Goal: Use online tool/utility: Utilize a website feature to perform a specific function

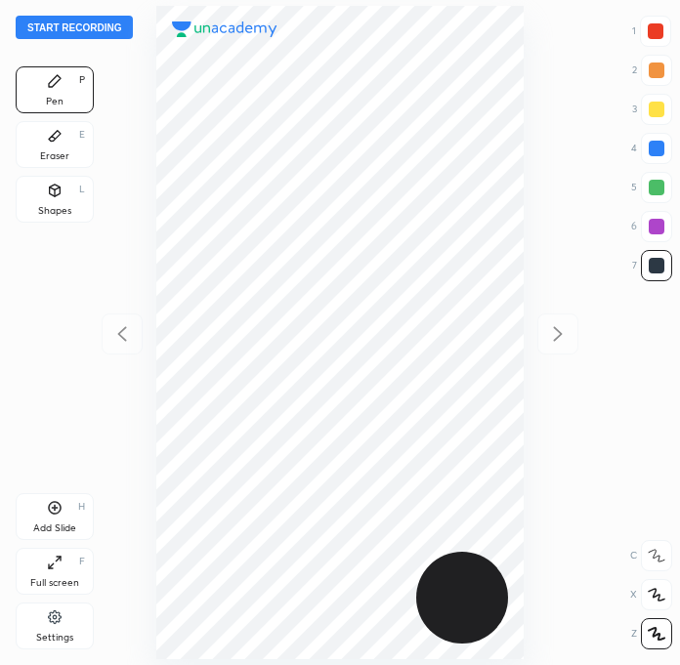
scroll to position [664, 367]
click at [645, 30] on div at bounding box center [655, 31] width 31 height 31
click at [102, 30] on button "Start recording" at bounding box center [74, 27] width 117 height 23
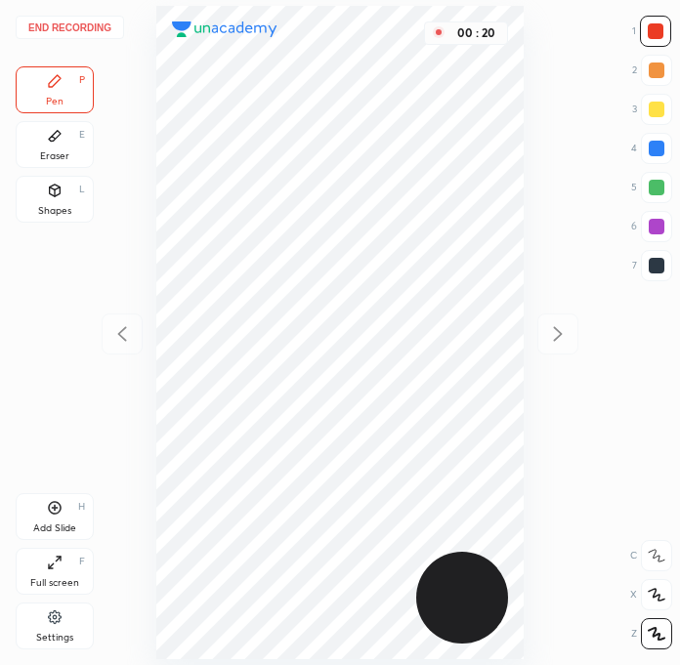
click at [650, 267] on div at bounding box center [657, 266] width 16 height 16
click at [663, 32] on div at bounding box center [655, 31] width 31 height 31
click at [649, 270] on div at bounding box center [657, 266] width 16 height 16
click at [70, 509] on div "Add Slide H" at bounding box center [55, 516] width 78 height 47
click at [666, 38] on div at bounding box center [655, 31] width 31 height 31
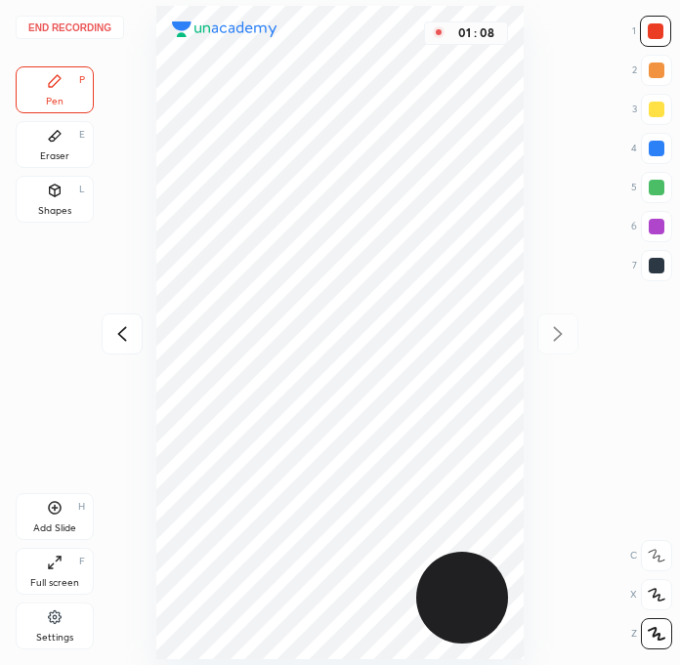
click at [654, 263] on div at bounding box center [657, 266] width 16 height 16
click at [656, 259] on div at bounding box center [657, 266] width 16 height 16
click at [656, 219] on div at bounding box center [657, 227] width 16 height 16
click at [660, 147] on div at bounding box center [657, 149] width 16 height 16
click at [667, 269] on div at bounding box center [656, 265] width 31 height 31
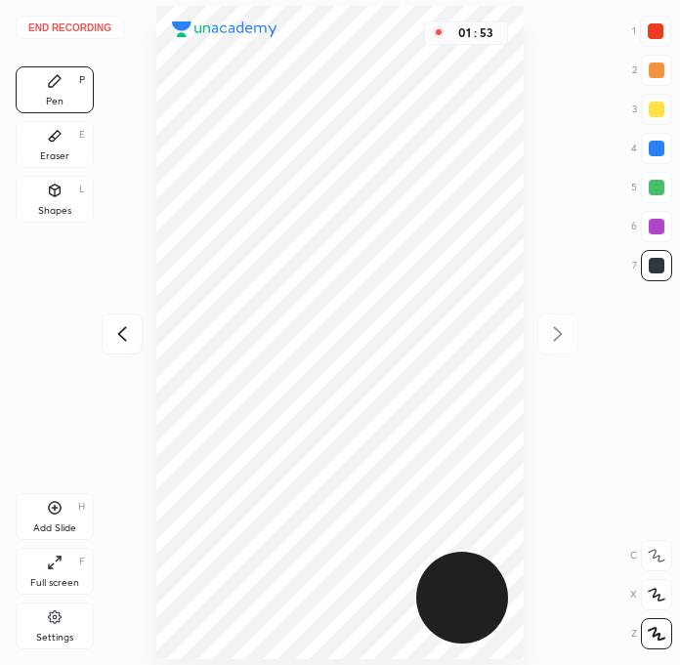
click at [655, 195] on div at bounding box center [656, 187] width 31 height 31
click at [669, 25] on div at bounding box center [655, 31] width 31 height 31
click at [51, 134] on icon at bounding box center [55, 136] width 16 height 16
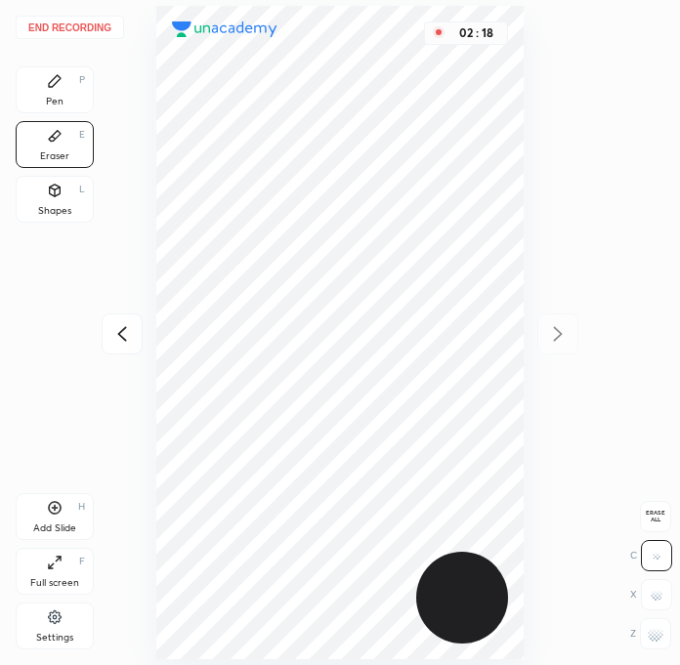
click at [58, 105] on div "Pen" at bounding box center [55, 102] width 18 height 10
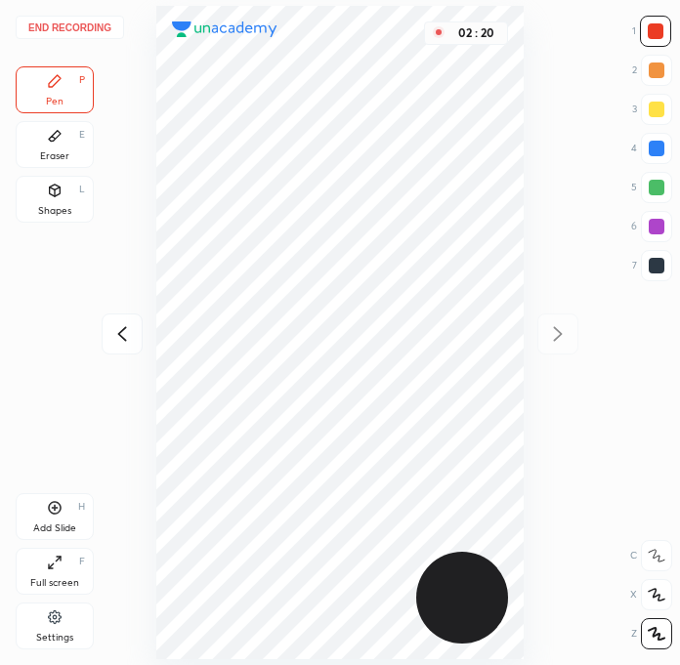
click at [650, 148] on div at bounding box center [657, 149] width 16 height 16
click at [664, 191] on div at bounding box center [656, 187] width 31 height 31
click at [650, 293] on div "End recording 1 2 3 4 5 6 7 R O A L C X Z Erase all C X Z Pen P Eraser E Shapes…" at bounding box center [340, 332] width 680 height 665
click at [629, 279] on div "End recording 1 2 3 4 5 6 7 R O A L C X Z Erase all C X Z Pen P Eraser E Shapes…" at bounding box center [340, 332] width 680 height 665
click at [669, 272] on div at bounding box center [656, 265] width 31 height 31
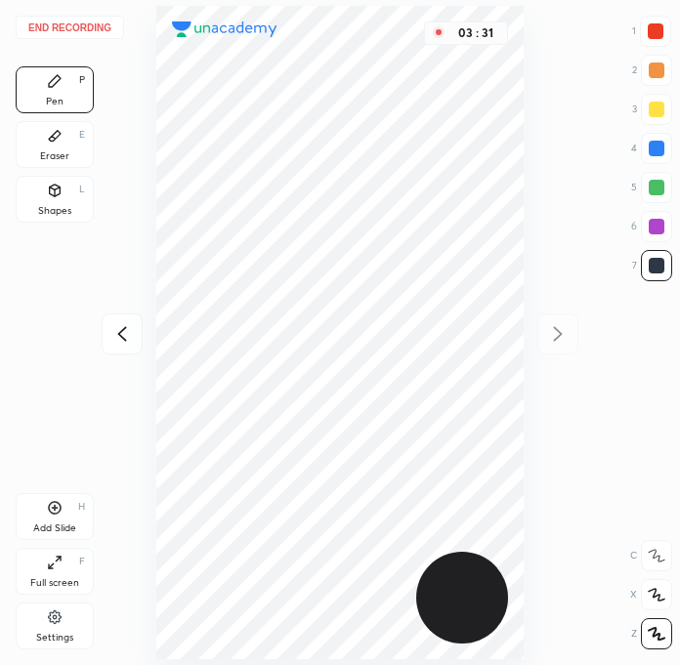
click at [655, 147] on div at bounding box center [657, 149] width 16 height 16
click at [656, 261] on div at bounding box center [657, 266] width 16 height 16
click at [676, 487] on div "End recording 1 2 3 4 5 6 7 R O A L C X Z Erase all C X Z Pen P Eraser E Shapes…" at bounding box center [340, 332] width 680 height 665
click at [655, 147] on div at bounding box center [657, 149] width 16 height 16
click at [86, 497] on div "Add Slide H" at bounding box center [55, 516] width 78 height 47
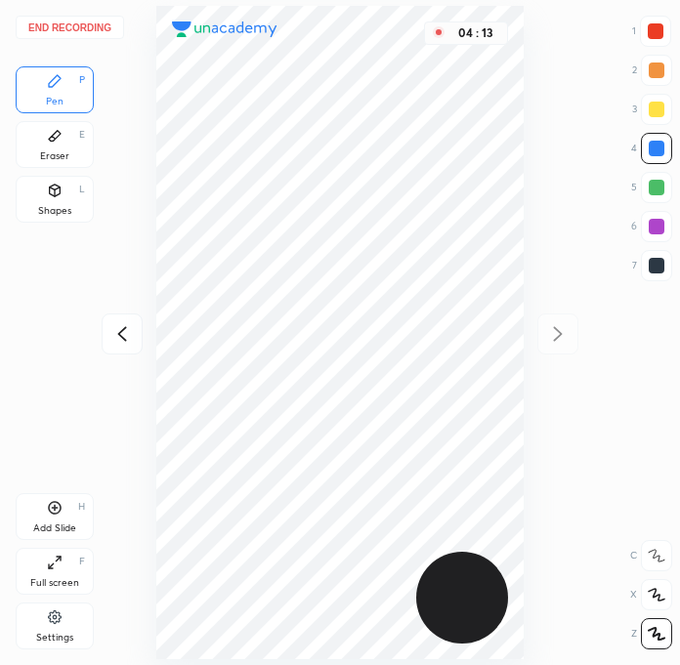
click at [659, 263] on div at bounding box center [657, 266] width 16 height 16
click at [656, 234] on div at bounding box center [656, 226] width 31 height 31
click at [130, 317] on div at bounding box center [122, 334] width 41 height 41
click at [555, 332] on icon at bounding box center [557, 333] width 23 height 23
click at [646, 23] on div at bounding box center [655, 31] width 31 height 31
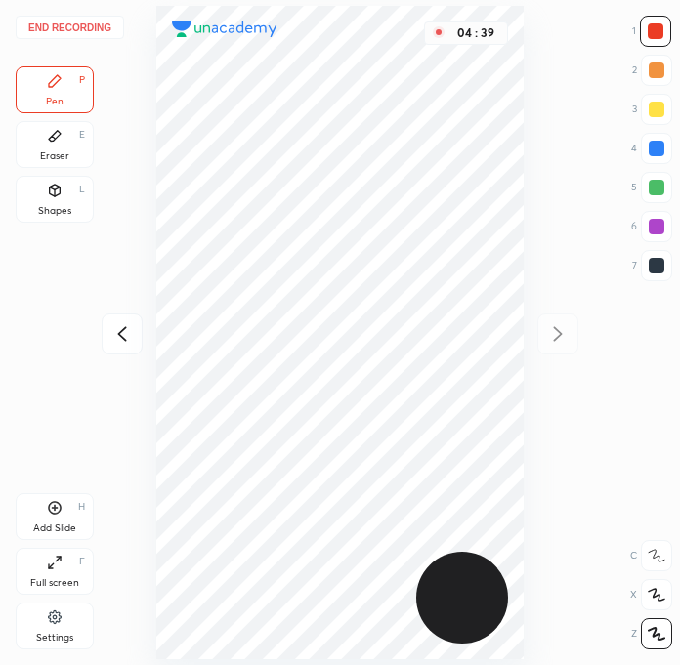
click at [661, 33] on div at bounding box center [656, 31] width 16 height 16
click at [662, 268] on div at bounding box center [657, 266] width 16 height 16
click at [132, 320] on div at bounding box center [122, 334] width 41 height 41
click at [139, 321] on div at bounding box center [122, 334] width 41 height 41
click at [131, 296] on div "End recording 1 2 3 4 5 6 7 R O A L C X Z Erase all C X Z Pen P Eraser E Shapes…" at bounding box center [340, 332] width 680 height 665
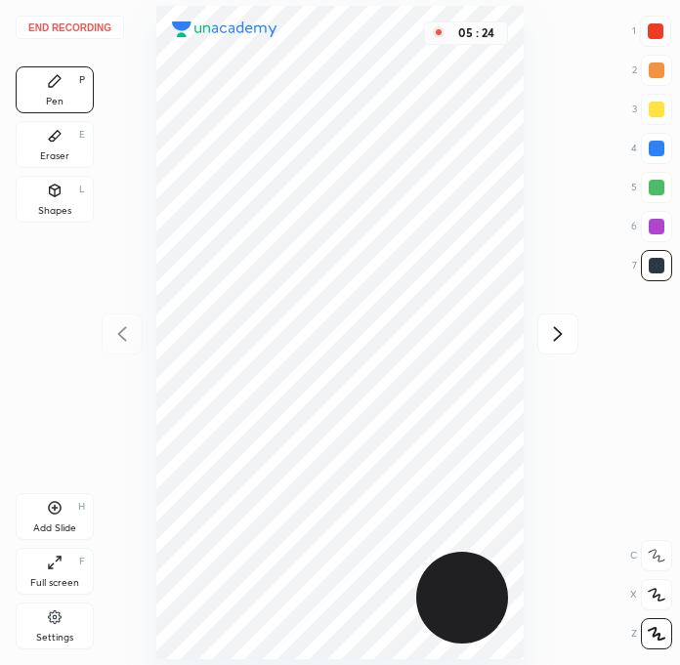
click at [547, 333] on icon at bounding box center [557, 333] width 23 height 23
click at [556, 319] on div at bounding box center [557, 334] width 41 height 41
click at [556, 322] on div "End recording 1 2 3 4 5 6 7 R O A L C X Z Erase all C X Z Pen P Eraser E Shapes…" at bounding box center [340, 332] width 680 height 665
click at [133, 329] on icon at bounding box center [121, 333] width 23 height 23
click at [106, 347] on div at bounding box center [122, 334] width 41 height 41
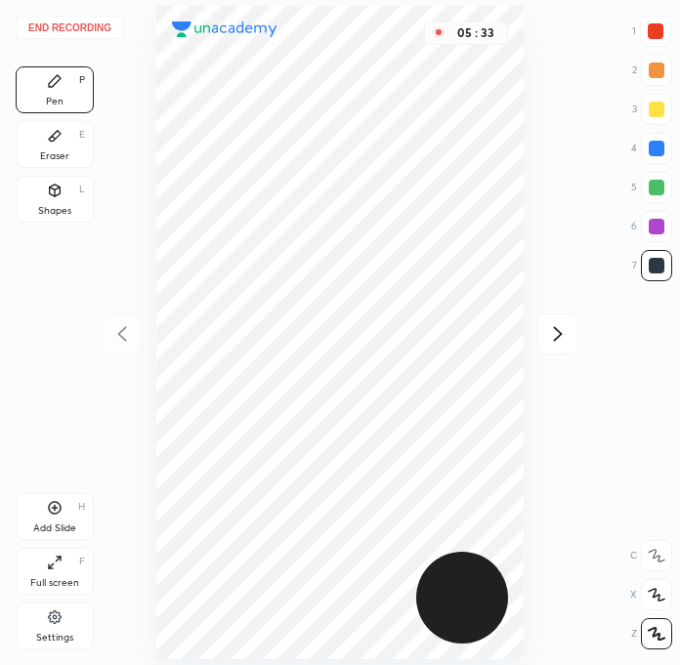
click at [124, 317] on div "End recording 1 2 3 4 5 6 7 R O A L C X Z Erase all C X Z Pen P Eraser E Shapes…" at bounding box center [340, 332] width 680 height 665
click at [555, 320] on div at bounding box center [557, 334] width 41 height 41
click at [113, 339] on icon at bounding box center [121, 333] width 23 height 23
click at [540, 343] on div at bounding box center [557, 334] width 41 height 41
click at [105, 337] on div at bounding box center [122, 334] width 41 height 41
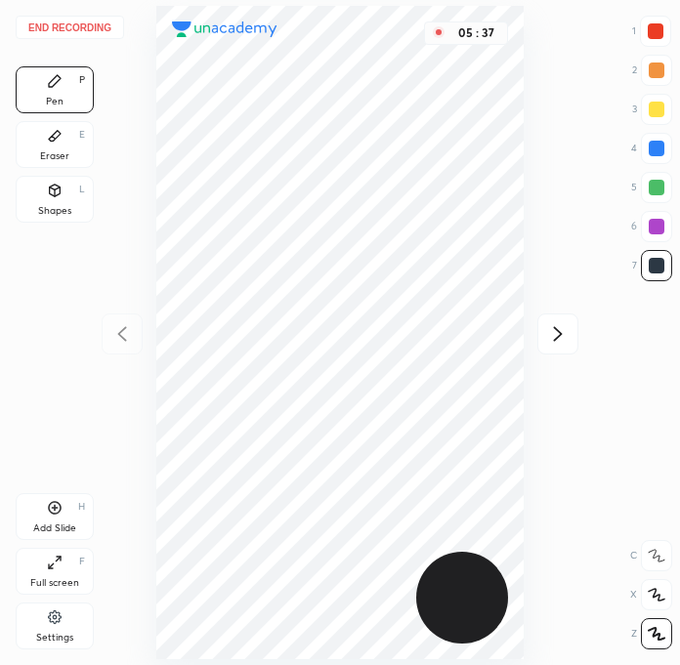
click at [557, 334] on icon at bounding box center [557, 333] width 23 height 23
click at [103, 346] on div at bounding box center [122, 334] width 41 height 41
click at [562, 345] on div at bounding box center [557, 334] width 41 height 41
click at [127, 353] on div at bounding box center [122, 334] width 41 height 41
click at [105, 348] on div "End recording 1 2 3 4 5 6 7 R O A L C X Z Erase all C X Z Pen P Eraser E Shapes…" at bounding box center [340, 332] width 680 height 665
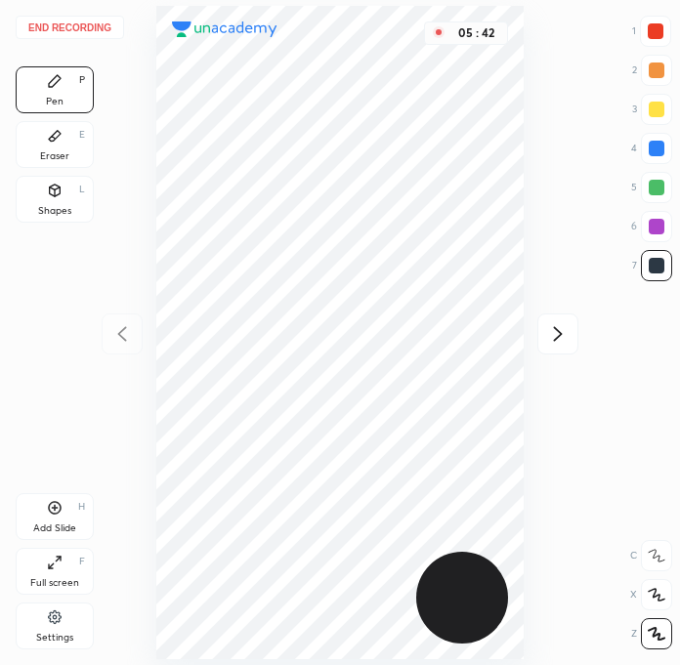
click at [537, 348] on div at bounding box center [557, 334] width 41 height 41
click at [546, 350] on div at bounding box center [557, 334] width 41 height 41
click at [556, 350] on div "End recording 1 2 3 4 5 6 7 R O A L C X Z Erase all C X Z Pen P Eraser E Shapes…" at bounding box center [340, 332] width 680 height 665
click at [105, 344] on div at bounding box center [122, 334] width 41 height 41
click at [84, 33] on button "End recording" at bounding box center [70, 27] width 108 height 23
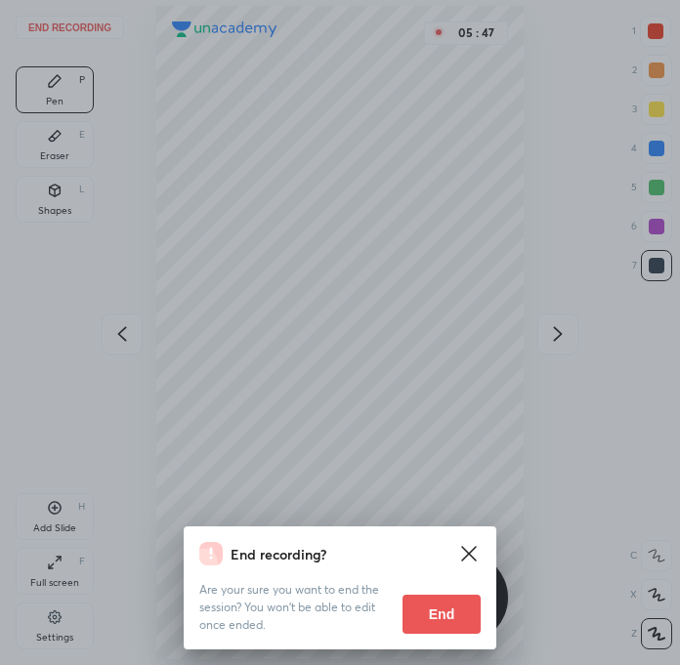
click at [453, 613] on button "End" at bounding box center [441, 614] width 78 height 39
